Goal: Task Accomplishment & Management: Manage account settings

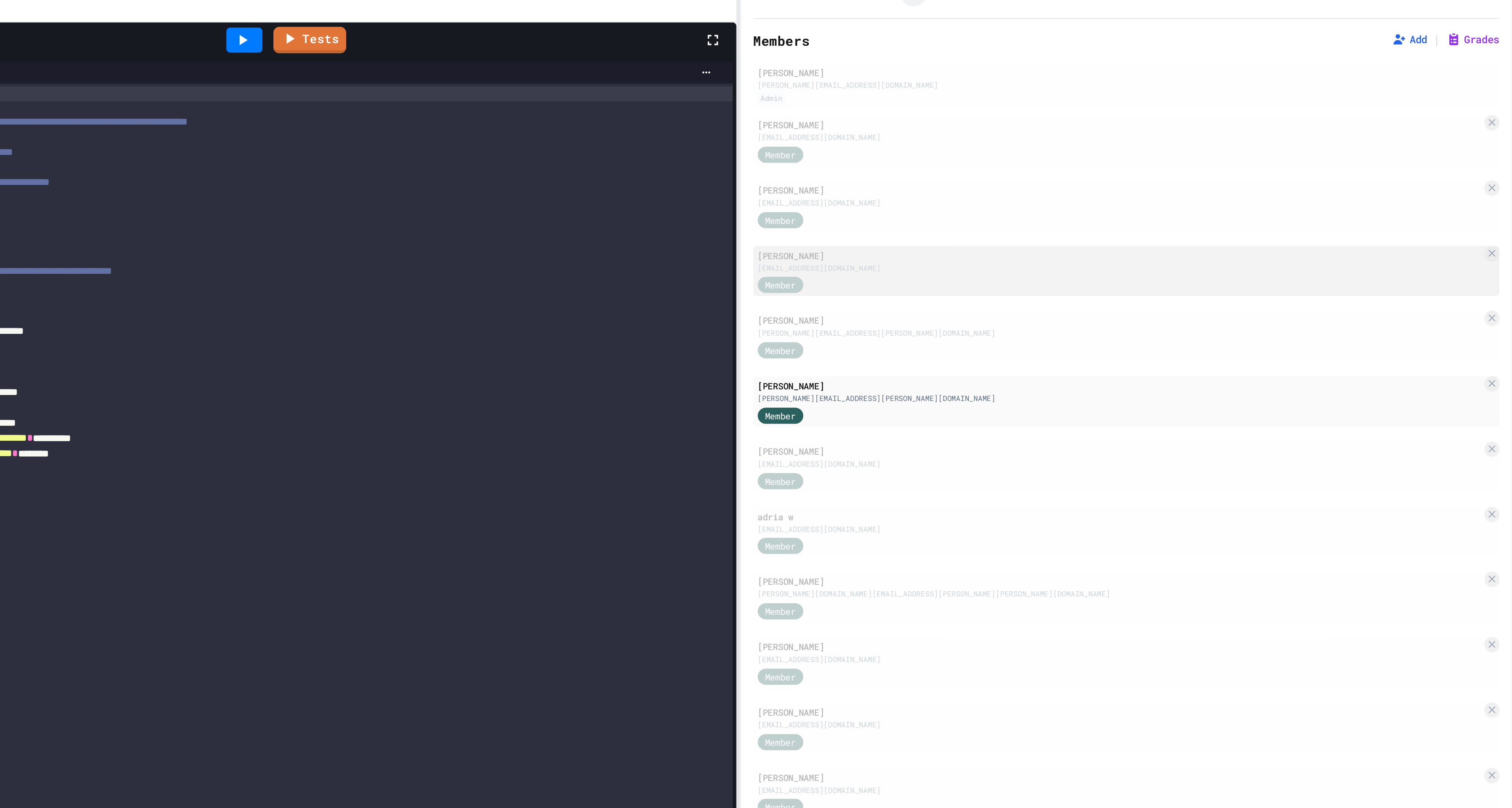
click at [1160, 209] on div "Member" at bounding box center [1146, 204] width 38 height 9
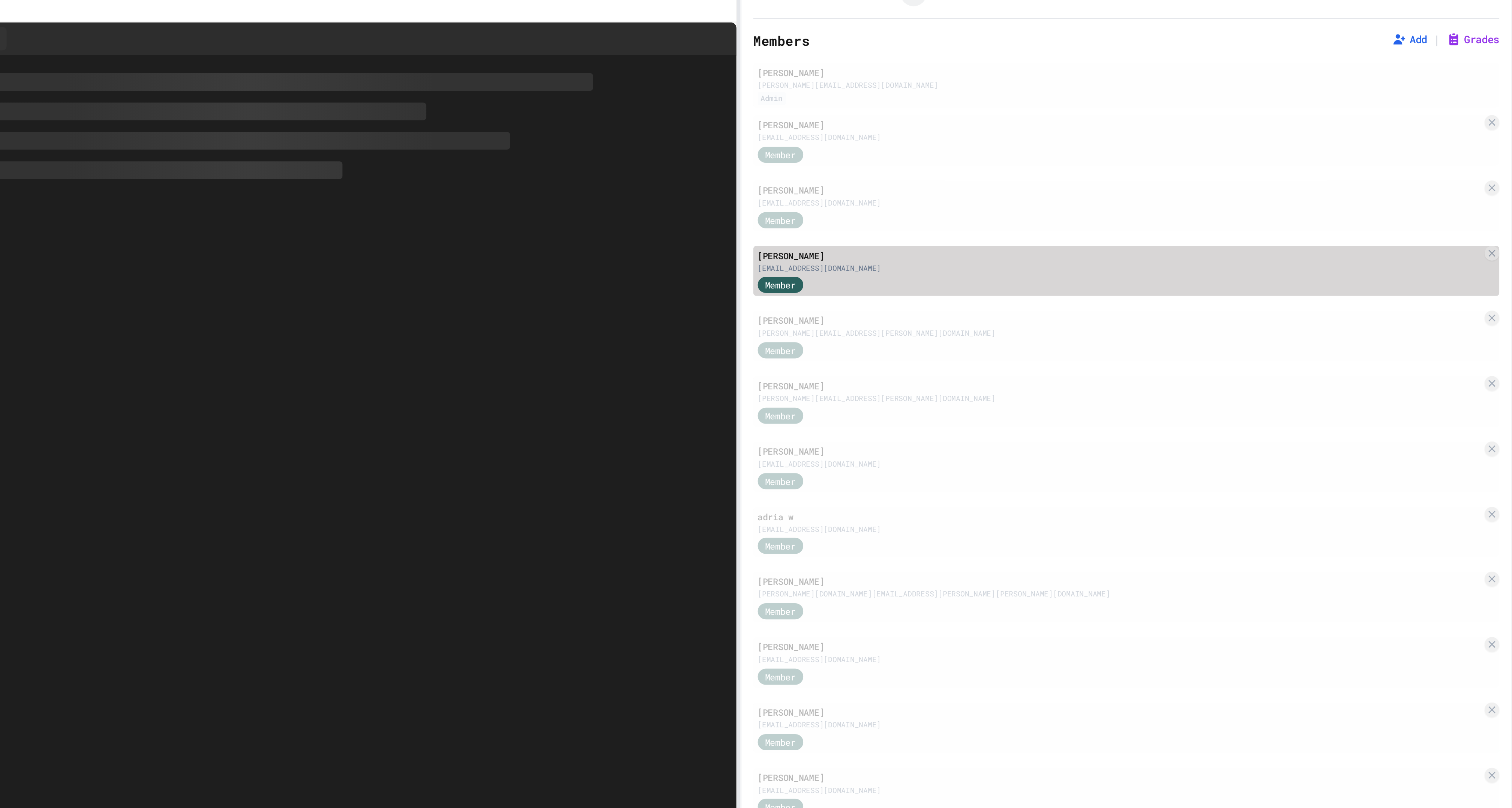
click at [1146, 208] on span "Member" at bounding box center [1138, 204] width 16 height 7
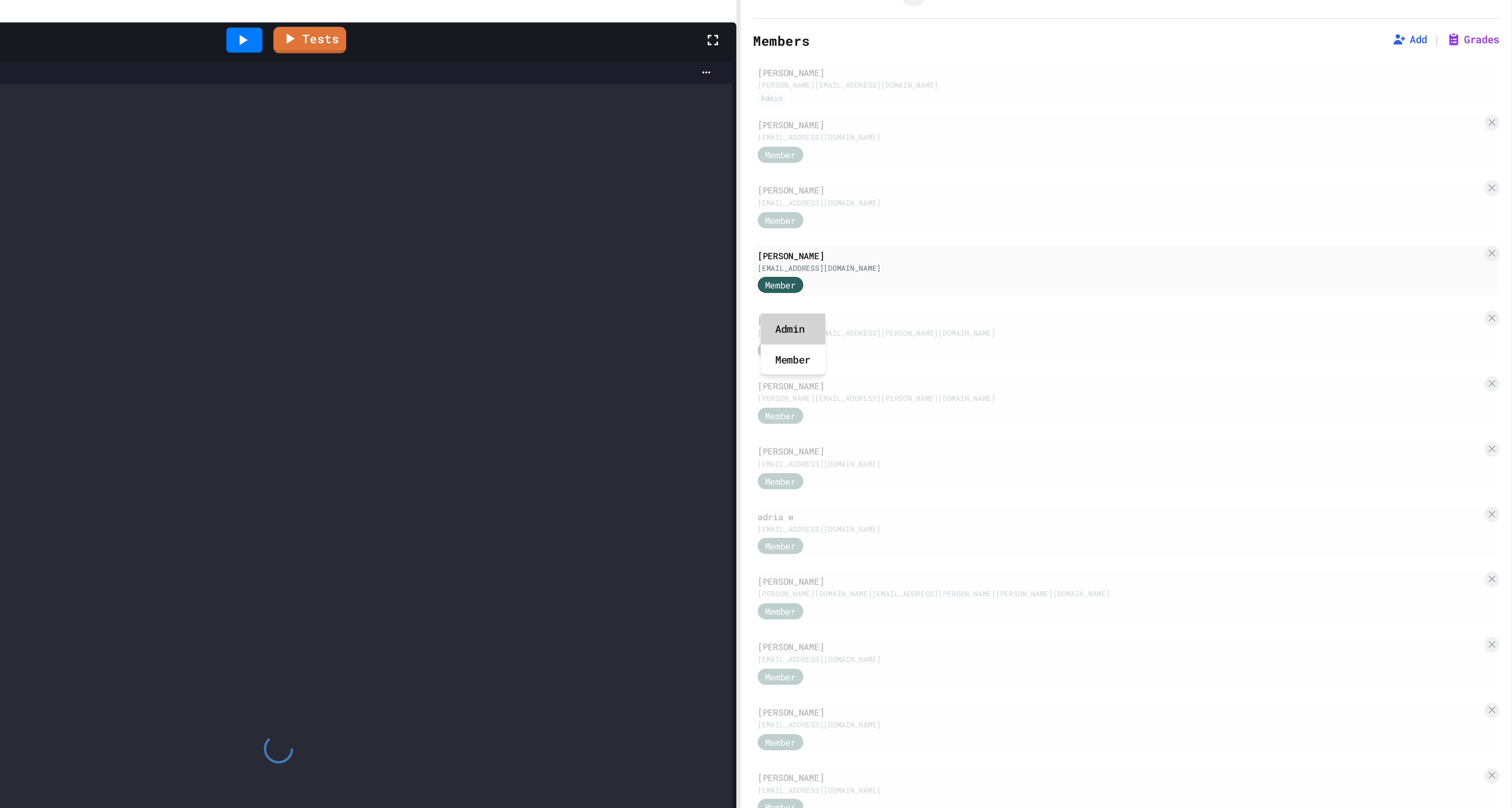
click at [1147, 225] on div "Admin" at bounding box center [1144, 227] width 33 height 16
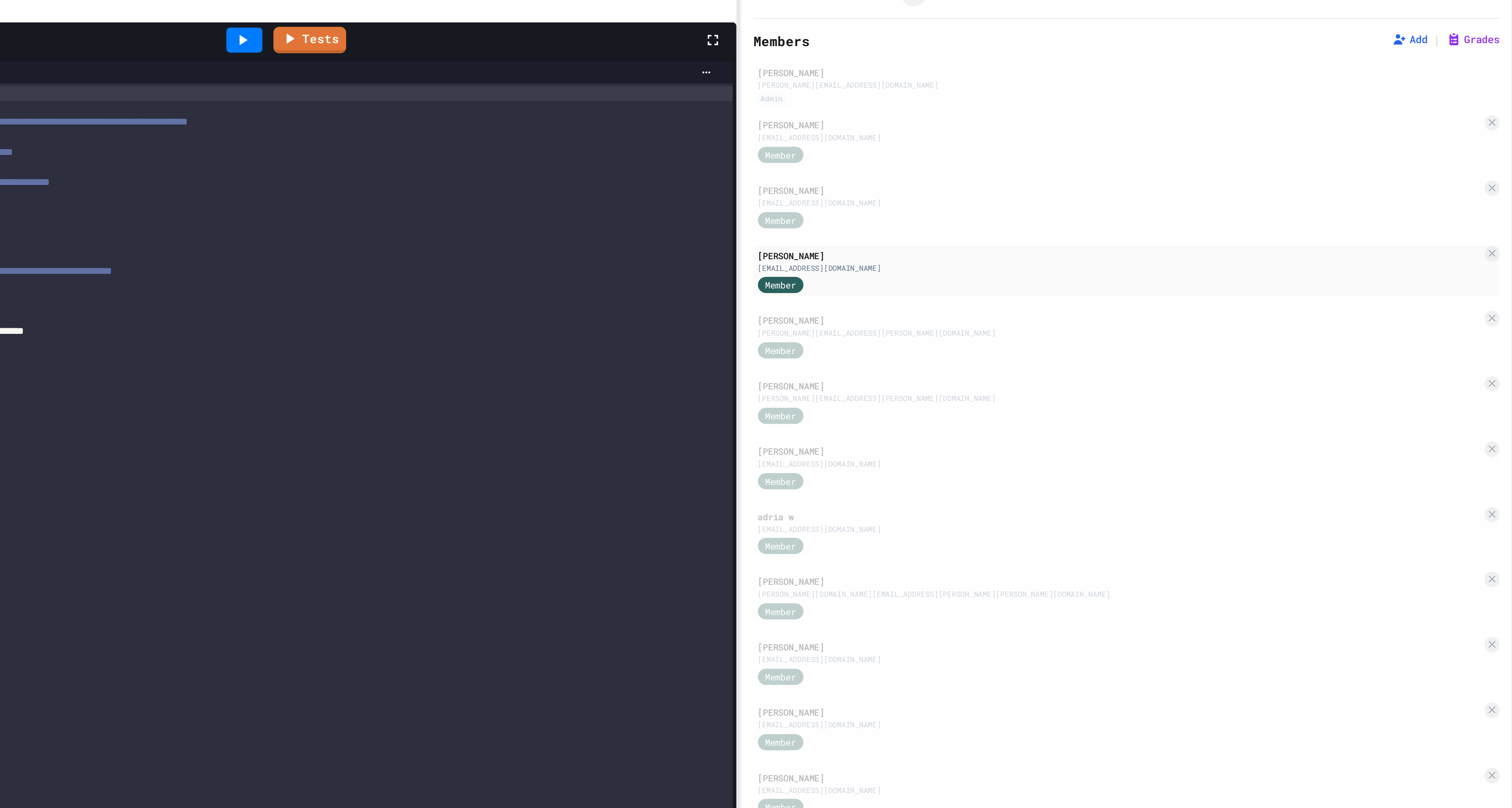
click at [1124, 498] on p "Confirm Admin Promotion" at bounding box center [1314, 692] width 381 height 389
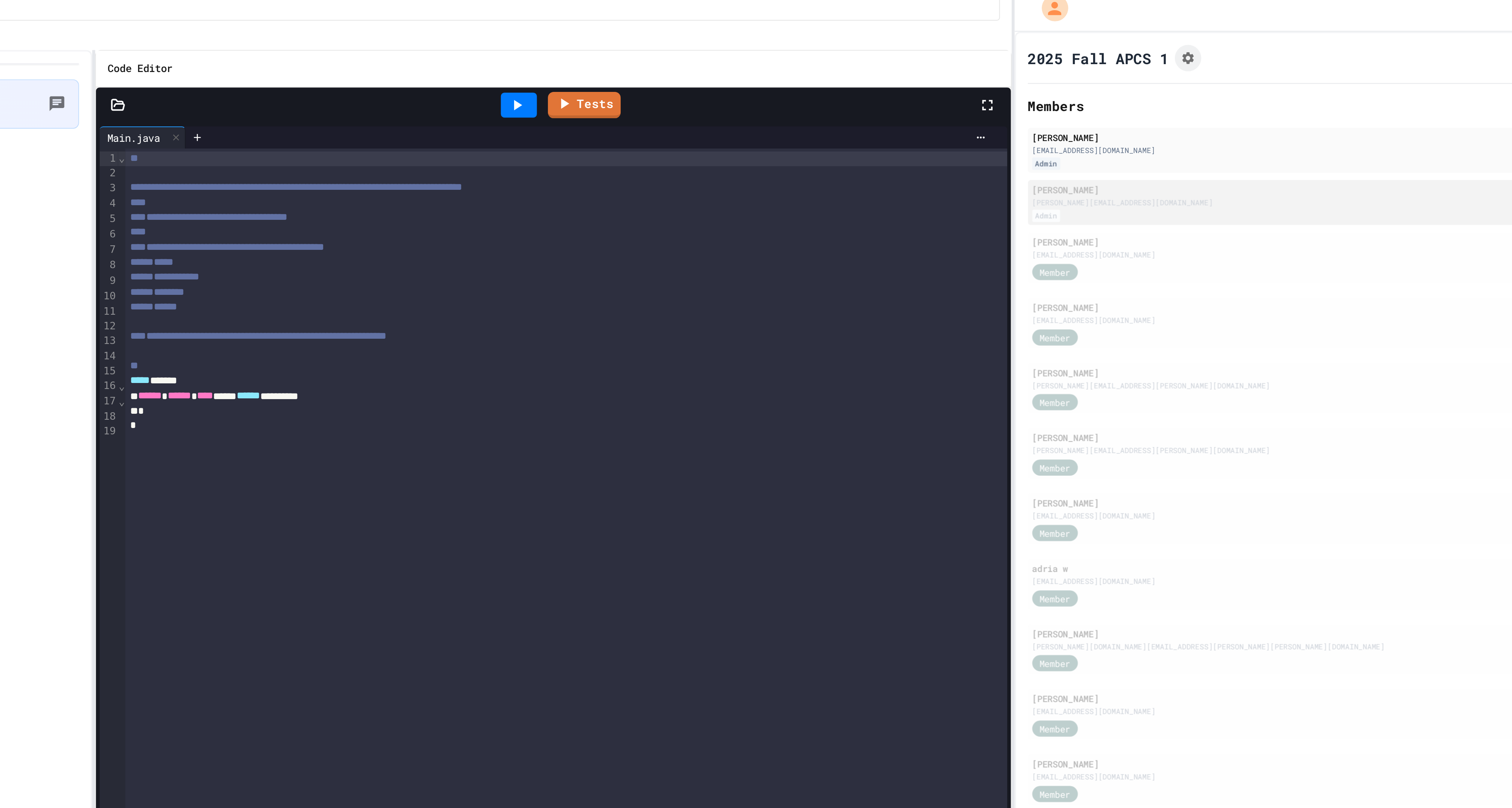
click at [1176, 139] on div "Admin" at bounding box center [1315, 135] width 376 height 7
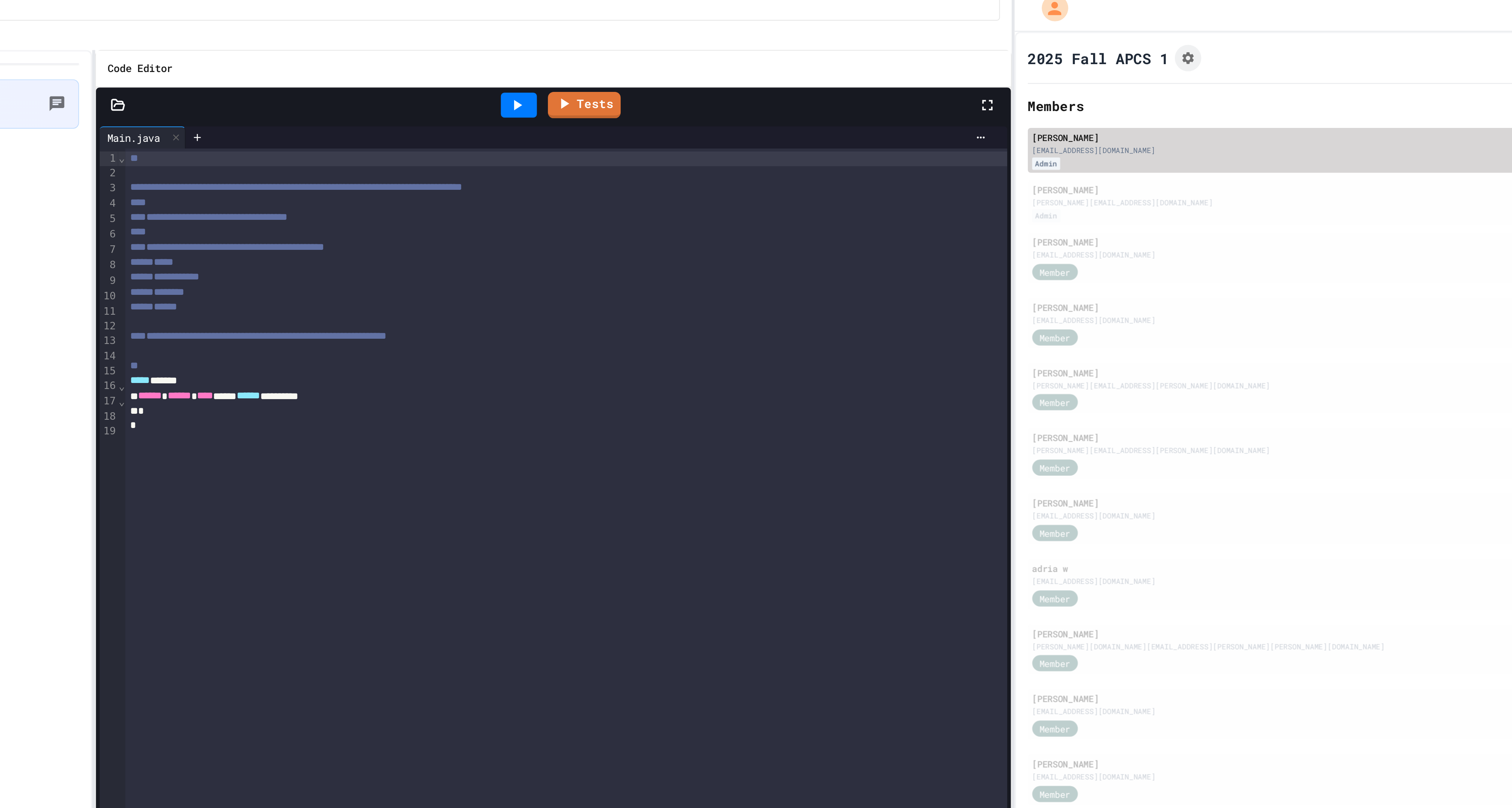
click at [1177, 105] on div "[EMAIL_ADDRESS][DOMAIN_NAME]" at bounding box center [1315, 103] width 376 height 6
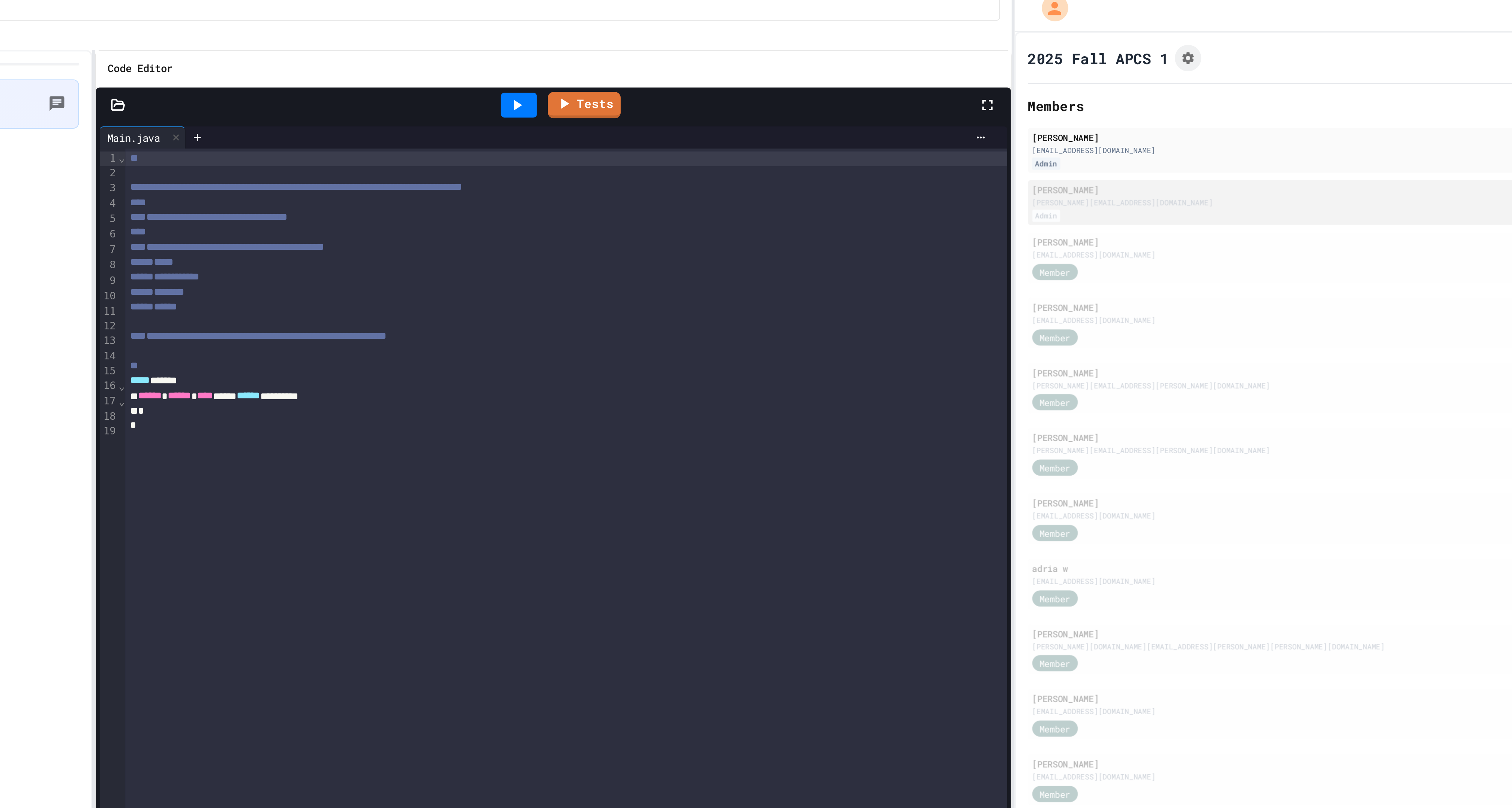
click at [1174, 126] on div "[PERSON_NAME]" at bounding box center [1315, 122] width 376 height 7
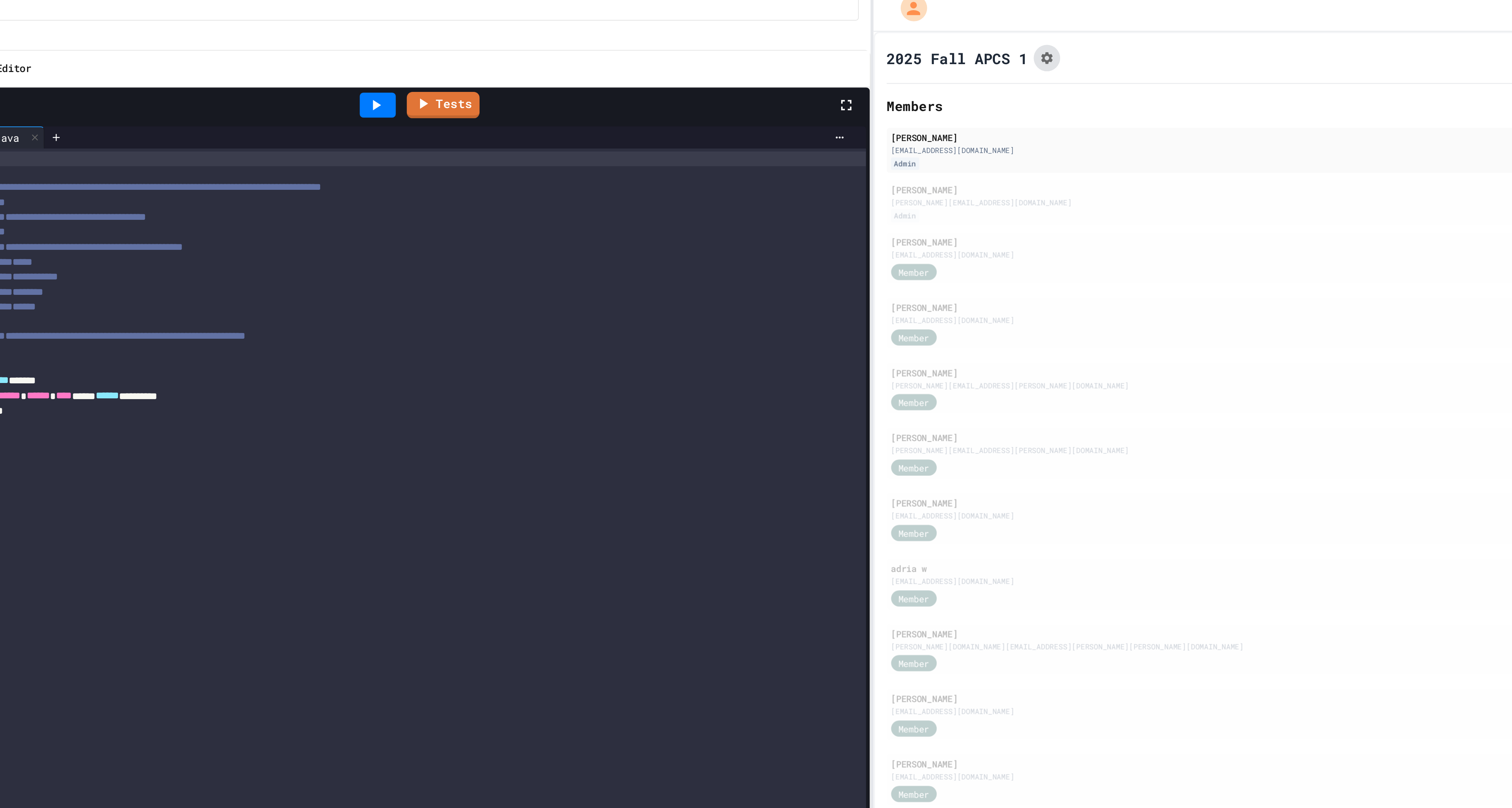
click at [1210, 59] on icon "Assignment Settings" at bounding box center [1206, 55] width 8 height 8
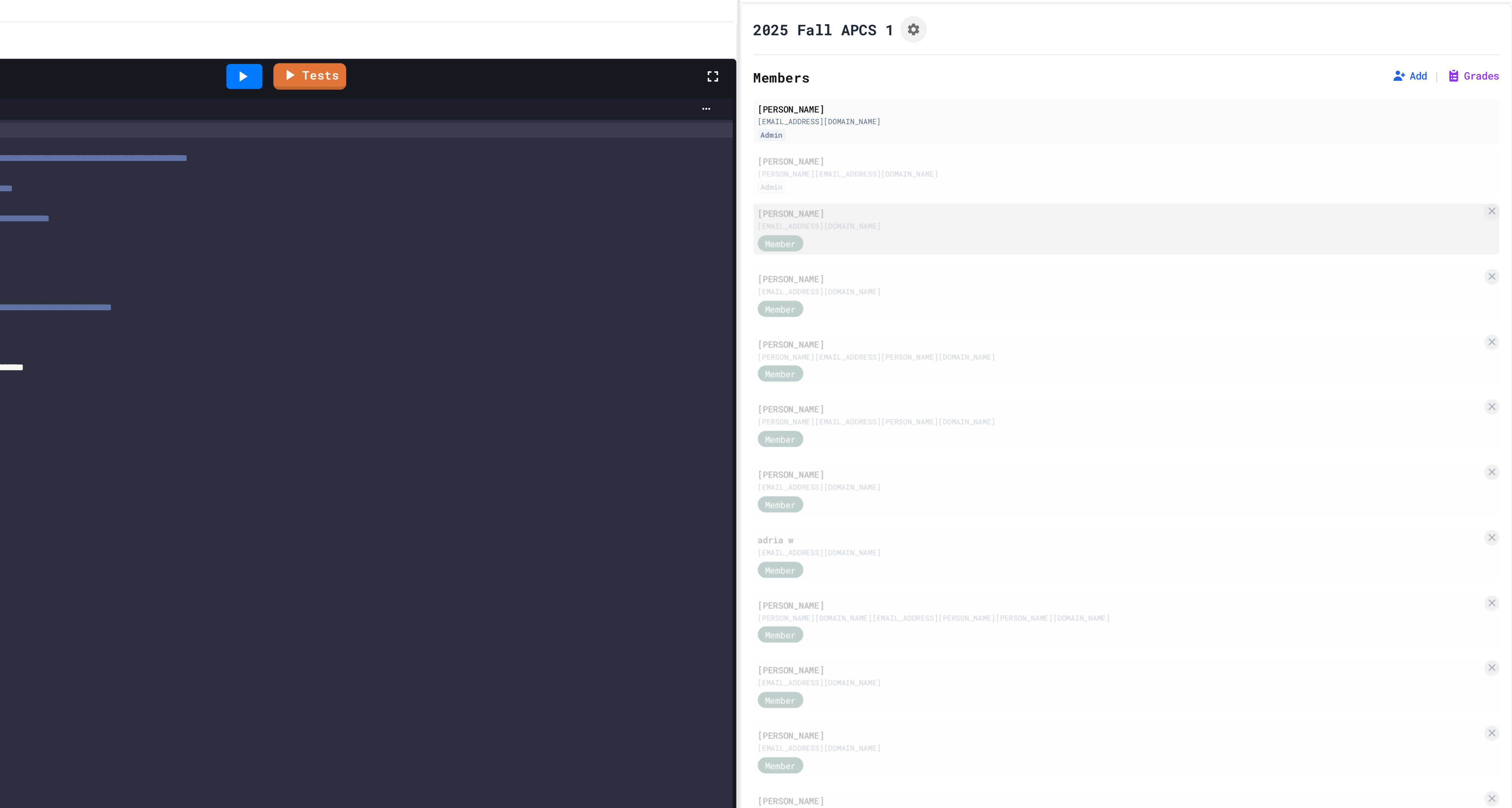
click at [1215, 159] on div "[EMAIL_ADDRESS][DOMAIN_NAME]" at bounding box center [1312, 156] width 370 height 6
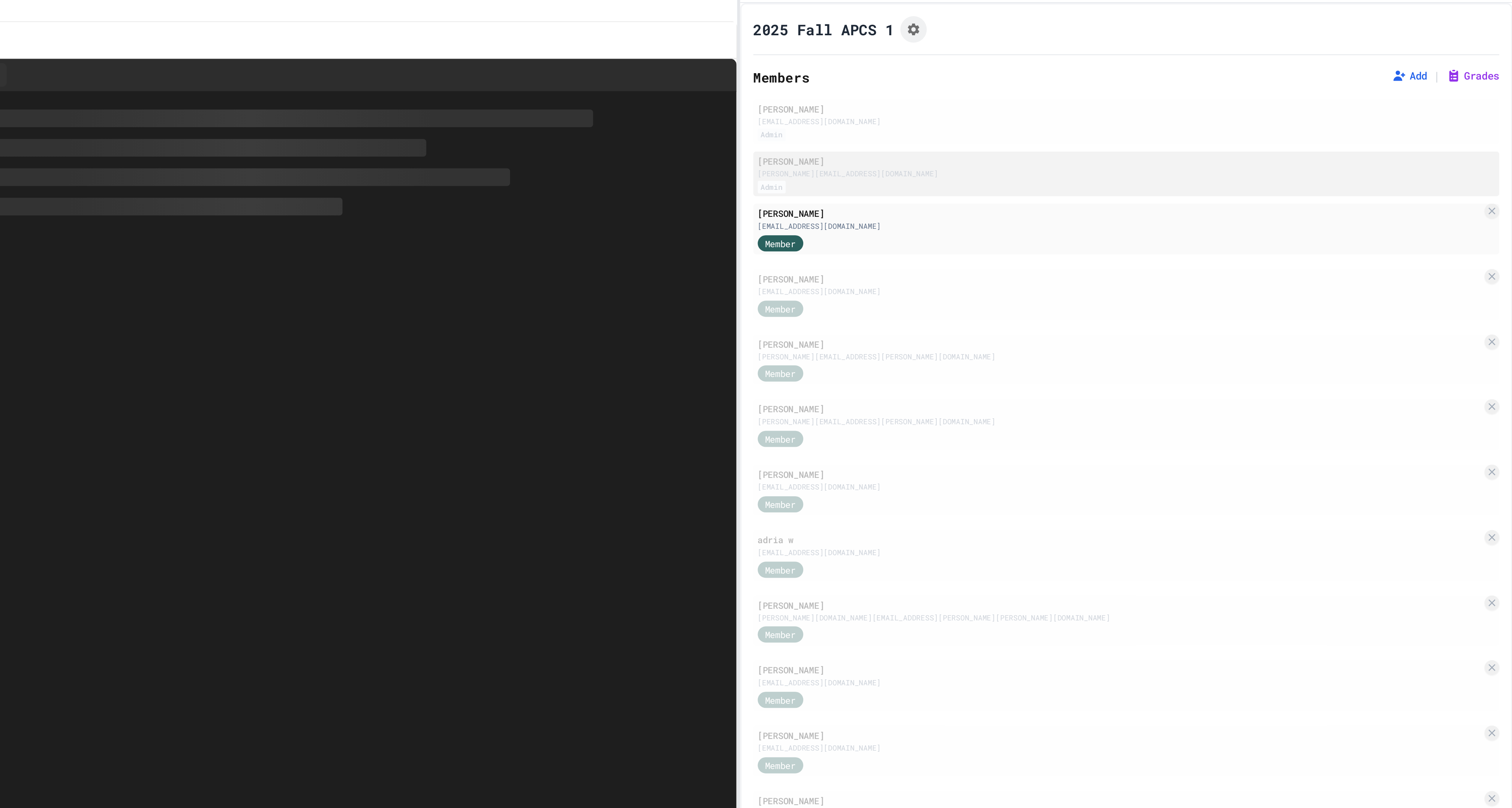
click at [1218, 126] on div "[PERSON_NAME]" at bounding box center [1315, 122] width 376 height 7
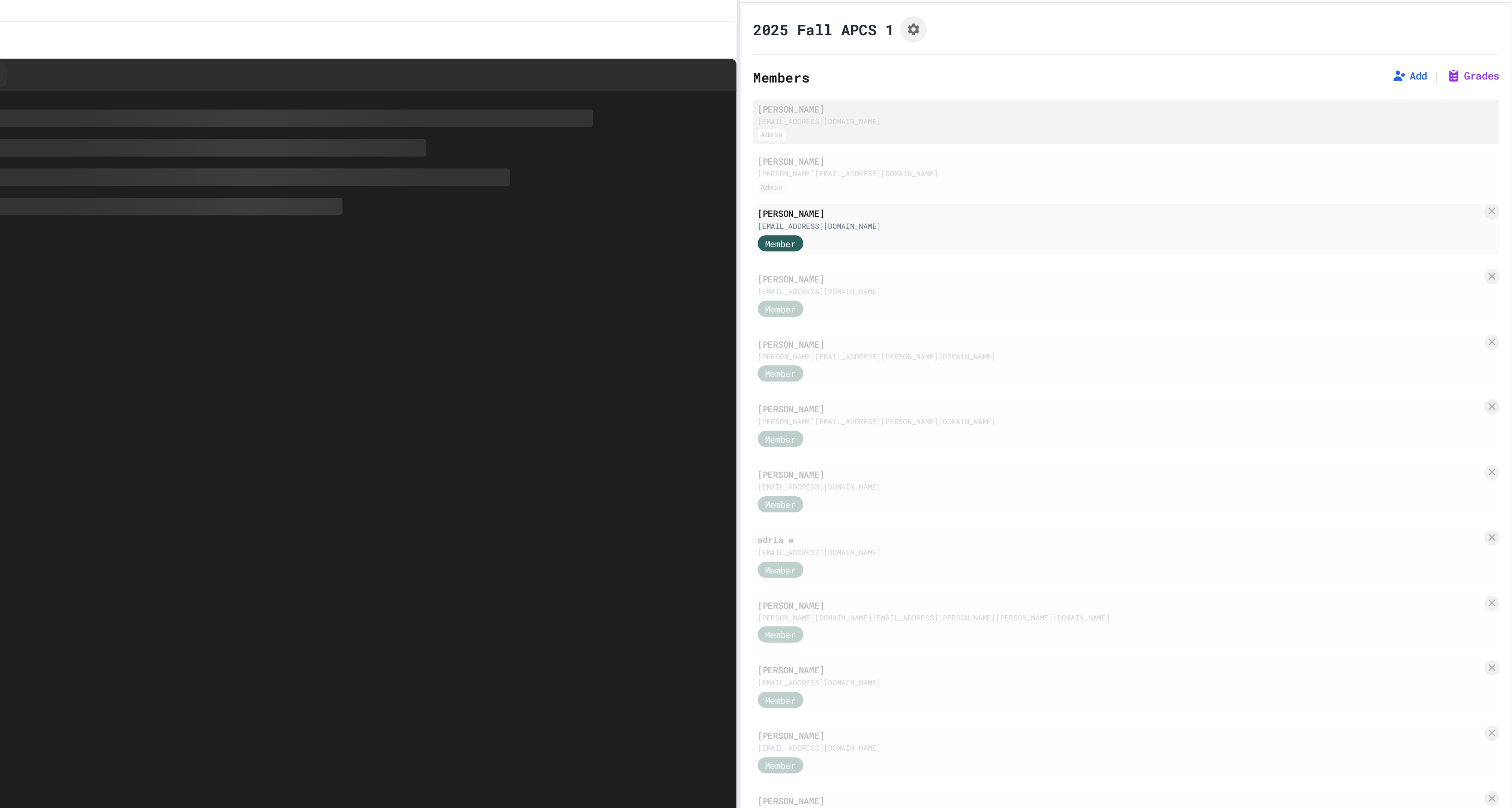
click at [1222, 105] on div "[EMAIL_ADDRESS][DOMAIN_NAME]" at bounding box center [1315, 103] width 376 height 6
